Goal: Task Accomplishment & Management: Use online tool/utility

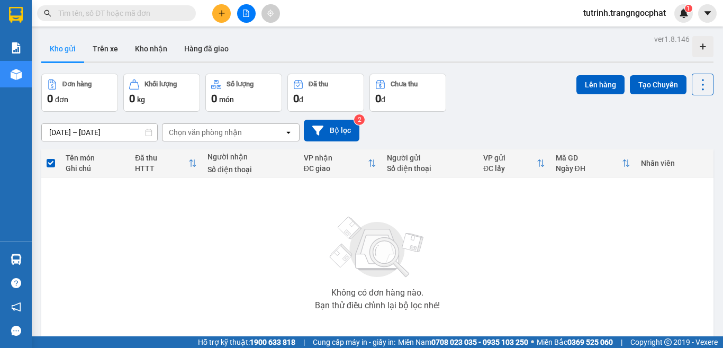
click at [107, 16] on input "text" at bounding box center [120, 13] width 125 height 12
click at [228, 8] on button at bounding box center [221, 13] width 19 height 19
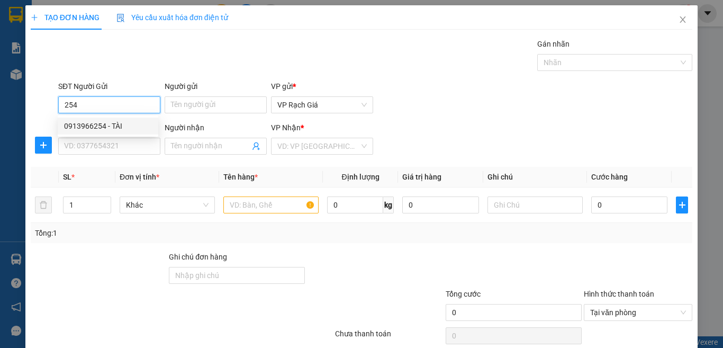
click at [125, 118] on div "0913966254 - TÀI" at bounding box center [108, 125] width 101 height 17
type input "0913966254"
type input "TÀI"
type input "0919163319"
type input "HIA MẾN"
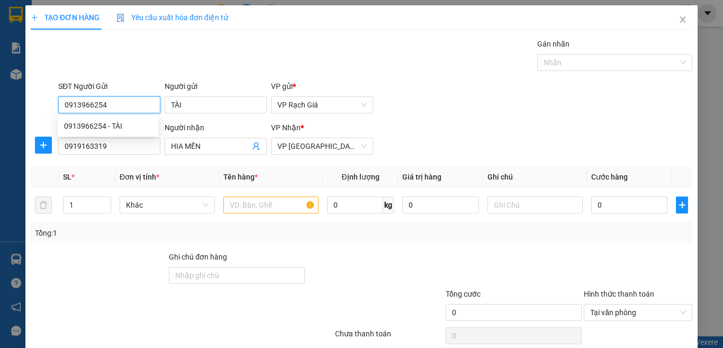
type input "20.000"
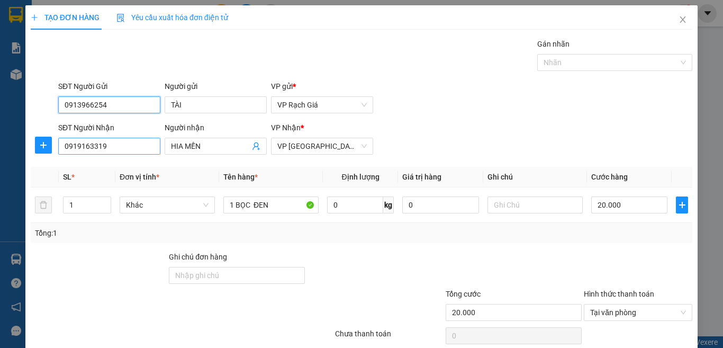
type input "0913966254"
drag, startPoint x: 112, startPoint y: 143, endPoint x: 0, endPoint y: 133, distance: 112.0
click at [0, 133] on div "TẠO ĐƠN HÀNG Yêu cầu xuất hóa đơn điện tử Transit Pickup Surcharge Ids Transit …" at bounding box center [361, 174] width 723 height 348
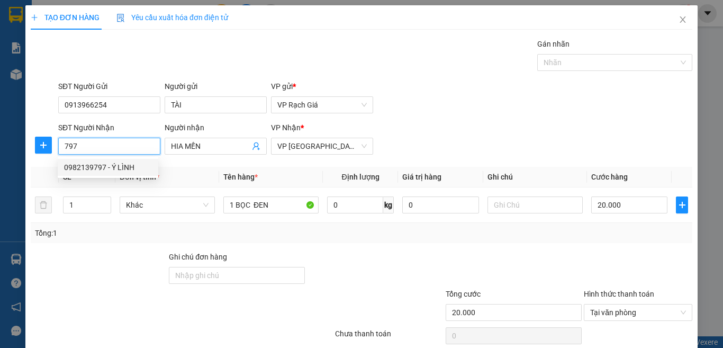
click at [84, 164] on div "0982139797 - Ý LÌNH" at bounding box center [108, 167] width 88 height 12
type input "0982139797"
type input "Ý LÌNH"
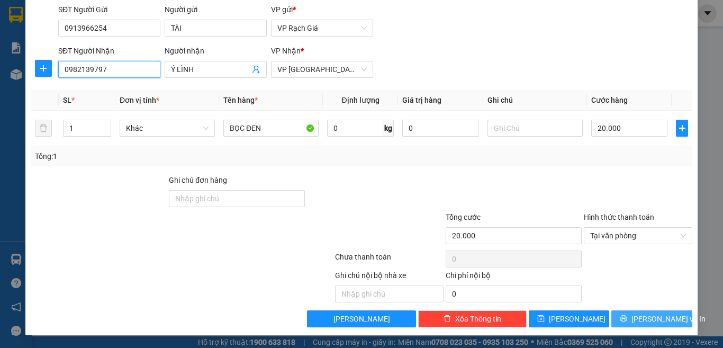
type input "0982139797"
click at [637, 323] on span "Lưu và In" at bounding box center [668, 319] width 74 height 12
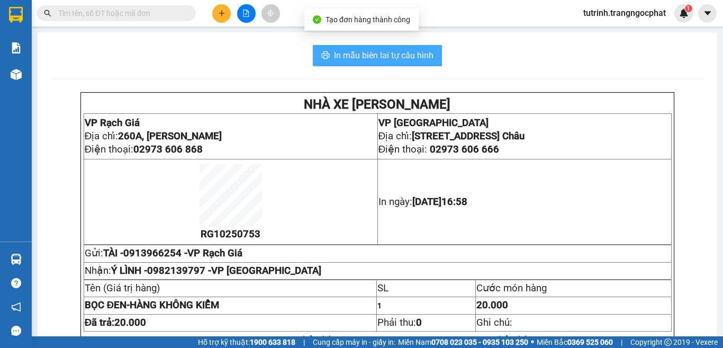
click at [404, 63] on button "In mẫu biên lai tự cấu hình" at bounding box center [377, 55] width 129 height 21
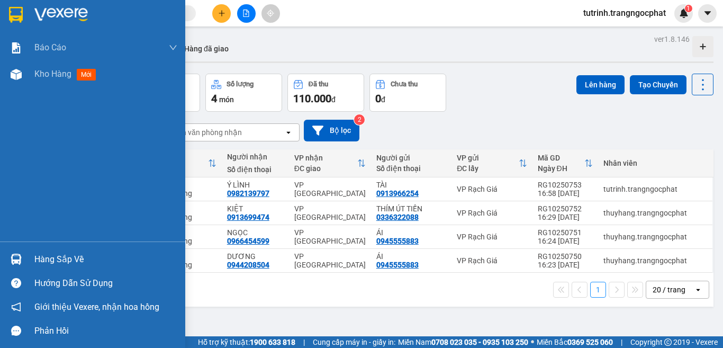
click at [59, 259] on div "Hàng sắp về" at bounding box center [105, 259] width 143 height 16
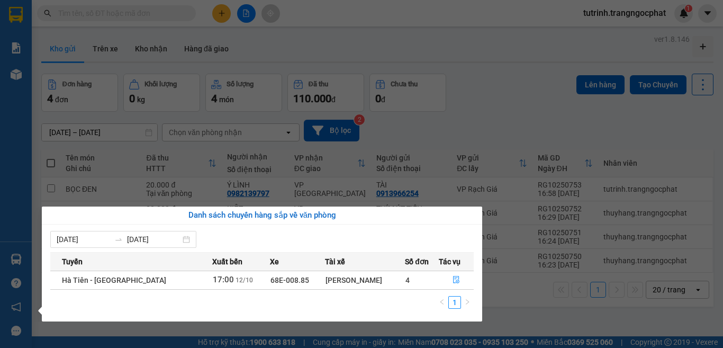
click at [441, 110] on section "Kết quả tìm kiếm ( 0 ) Bộ lọc No Data tutrinh.trangngocphat 1 Báo cáo Doanh số …" at bounding box center [361, 174] width 723 height 348
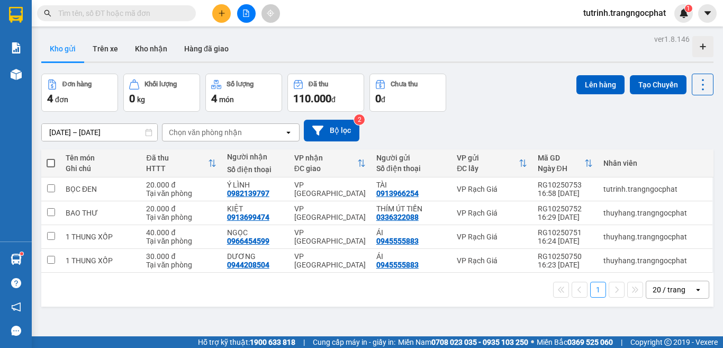
click at [56, 162] on th at bounding box center [50, 163] width 19 height 28
click at [53, 162] on span at bounding box center [51, 163] width 8 height 8
click at [51, 158] on input "checkbox" at bounding box center [51, 158] width 0 height 0
checkbox input "true"
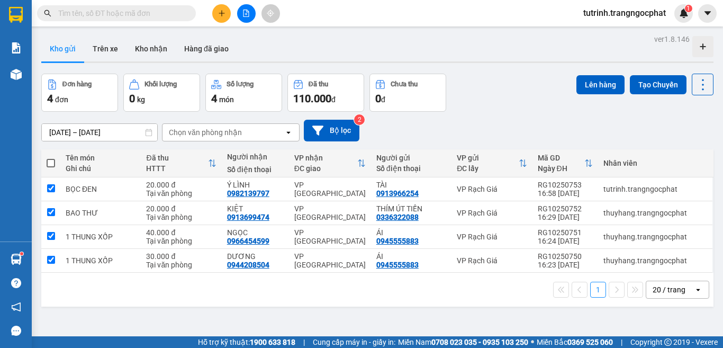
checkbox input "true"
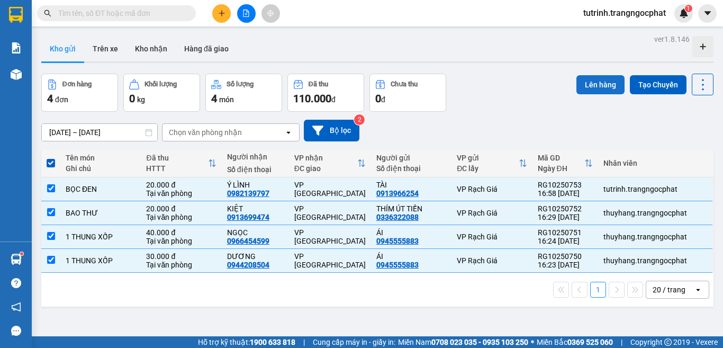
click at [598, 88] on button "Lên hàng" at bounding box center [600, 84] width 48 height 19
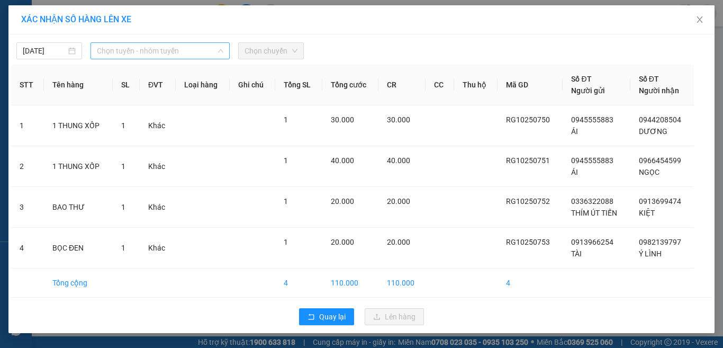
click at [170, 46] on span "Chọn tuyến - nhóm tuyến" at bounding box center [160, 51] width 126 height 16
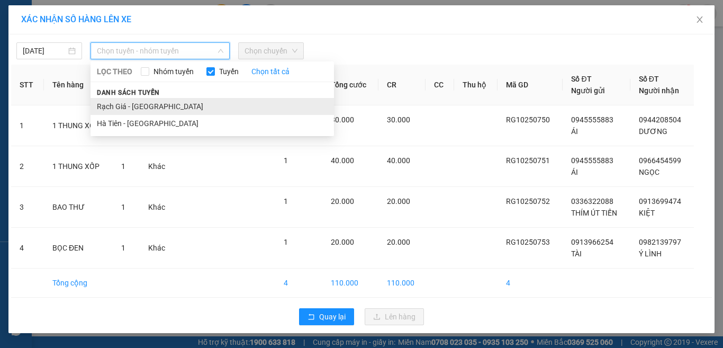
click at [158, 110] on li "Rạch Giá - Hà Tiên" at bounding box center [211, 106] width 243 height 17
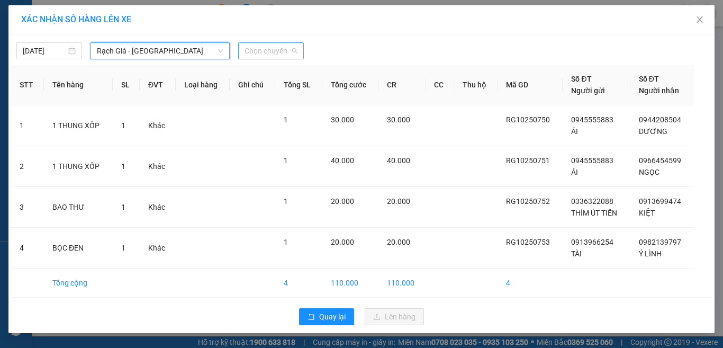
click at [269, 57] on span "Chọn chuyến" at bounding box center [270, 51] width 53 height 16
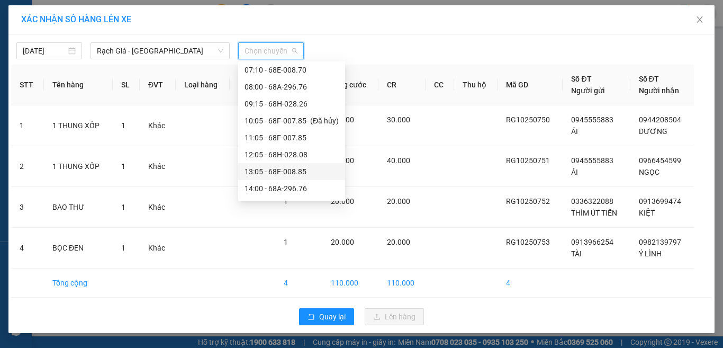
scroll to position [106, 0]
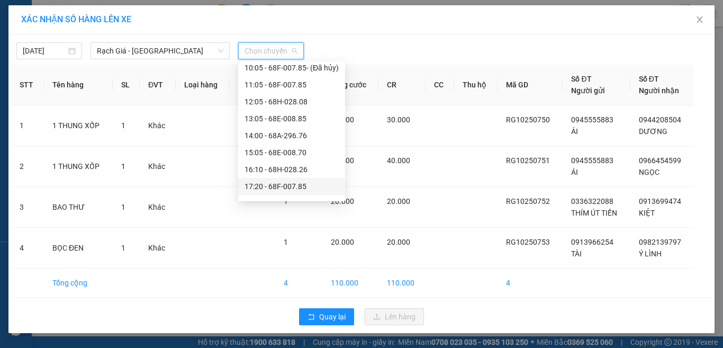
click at [262, 185] on div "17:20 - 68F-007.85" at bounding box center [291, 186] width 94 height 12
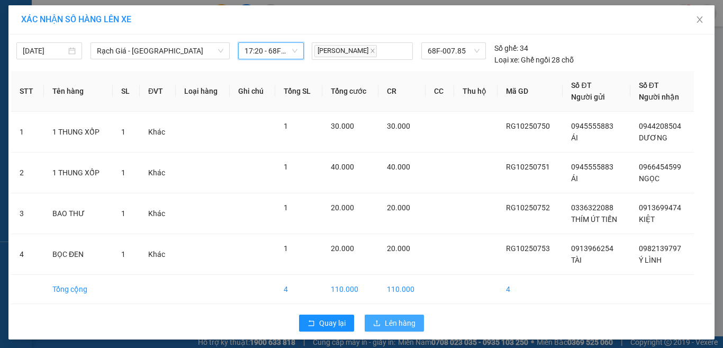
click at [397, 325] on span "Lên hàng" at bounding box center [400, 323] width 31 height 12
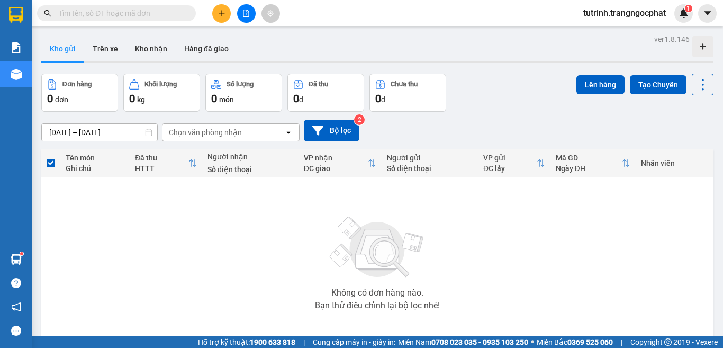
click at [318, 320] on div "Không có đơn hàng nào. Bạn thử điều chỉnh lại bộ lọc nhé!" at bounding box center [377, 259] width 661 height 159
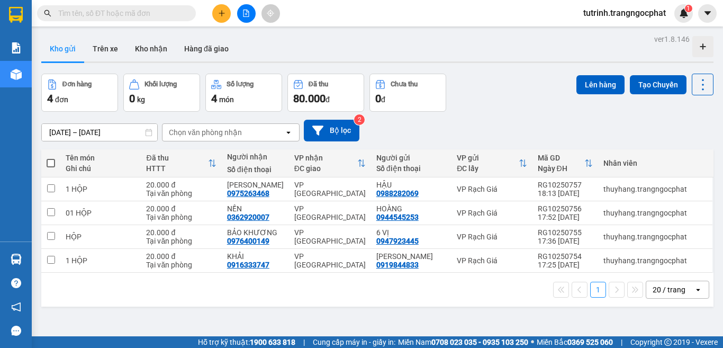
click at [48, 159] on span at bounding box center [51, 163] width 8 height 8
click at [51, 158] on input "checkbox" at bounding box center [51, 158] width 0 height 0
checkbox input "true"
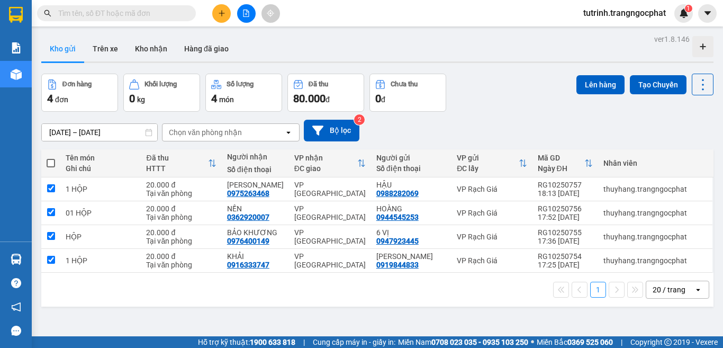
checkbox input "true"
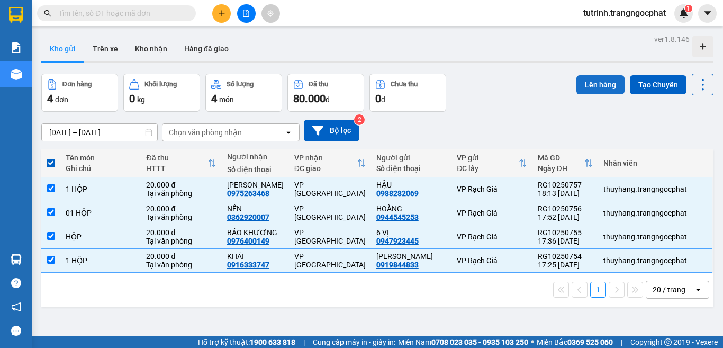
click at [583, 85] on button "Lên hàng" at bounding box center [600, 84] width 48 height 19
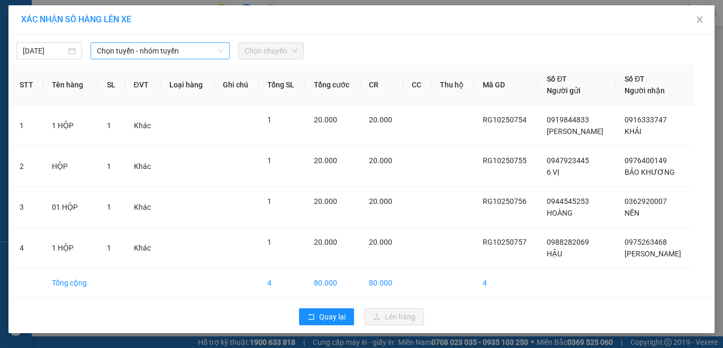
click at [183, 47] on span "Chọn tuyến - nhóm tuyến" at bounding box center [160, 51] width 126 height 16
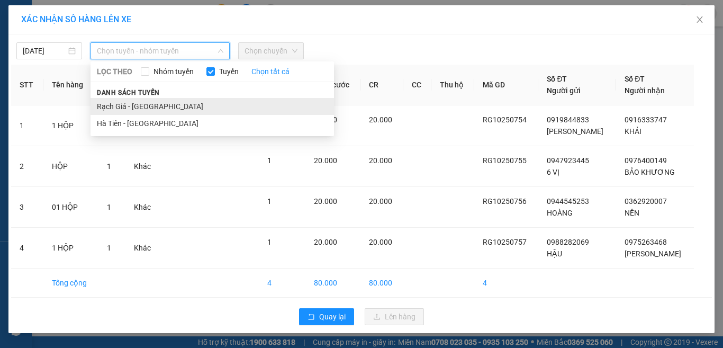
click at [180, 106] on li "Rạch Giá - Hà Tiên" at bounding box center [211, 106] width 243 height 17
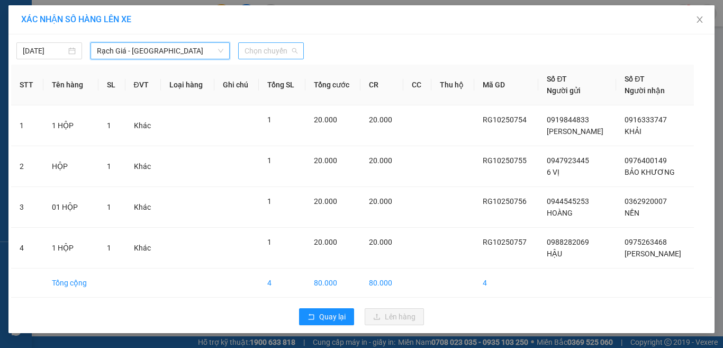
click at [273, 53] on span "Chọn chuyến" at bounding box center [270, 51] width 53 height 16
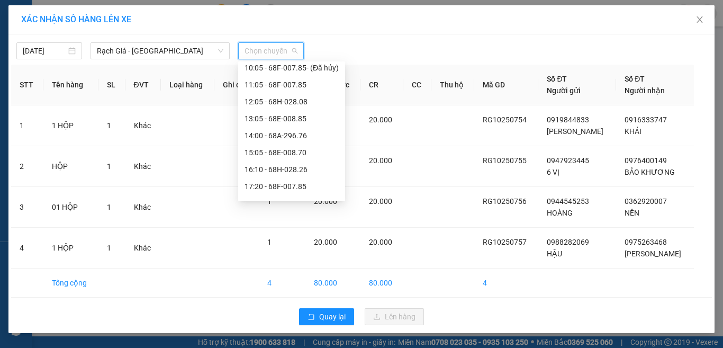
scroll to position [135, 0]
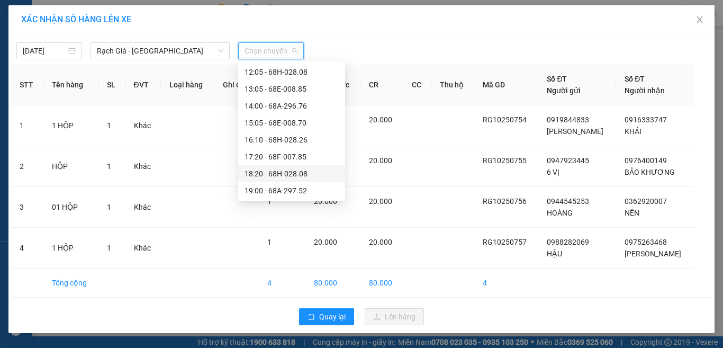
click at [282, 176] on div "18:20 - 68H-028.08" at bounding box center [291, 174] width 94 height 12
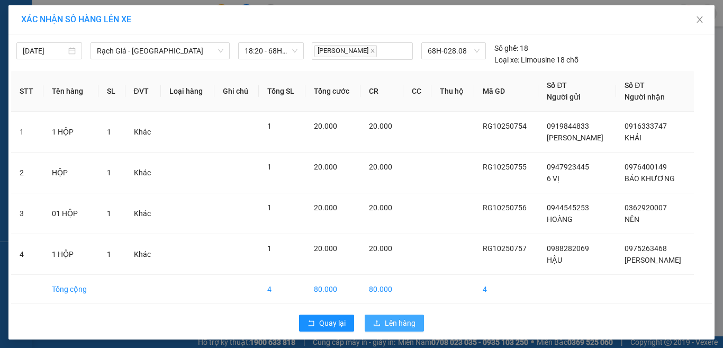
click at [401, 329] on button "Lên hàng" at bounding box center [394, 322] width 59 height 17
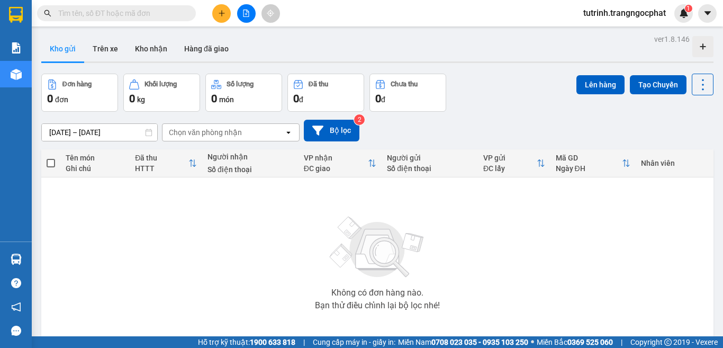
click at [653, 14] on span "tutrinh.trangngocphat" at bounding box center [624, 12] width 99 height 13
click at [603, 32] on span "Đăng xuất" at bounding box center [627, 33] width 79 height 12
